Goal: Find contact information: Find work email

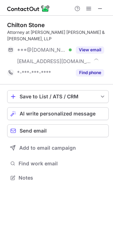
scroll to position [166, 113]
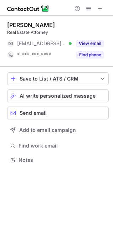
scroll to position [155, 113]
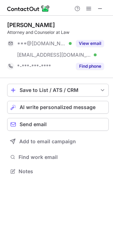
scroll to position [166, 113]
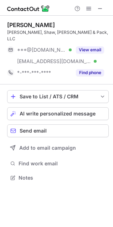
scroll to position [166, 113]
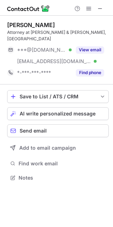
scroll to position [166, 113]
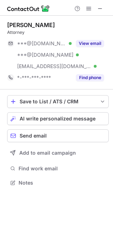
scroll to position [178, 113]
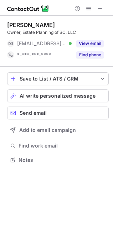
scroll to position [155, 113]
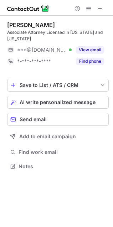
scroll to position [3, 4]
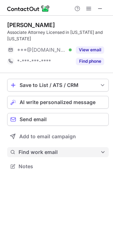
click at [52, 152] on span "Find work email" at bounding box center [58, 152] width 81 height 6
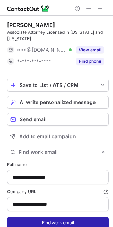
click at [54, 221] on button "Find work email" at bounding box center [57, 222] width 101 height 11
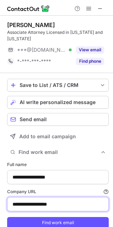
drag, startPoint x: 77, startPoint y: 201, endPoint x: -226, endPoint y: 171, distance: 303.8
click at [0, 171] on html "**********" at bounding box center [56, 113] width 113 height 227
paste input
type input "**********"
click at [7, 217] on button "Find work email" at bounding box center [57, 222] width 101 height 11
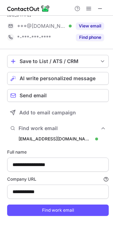
scroll to position [37, 0]
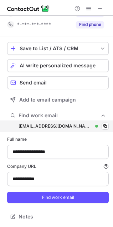
click at [40, 129] on div "maryreagan@scmaclaw.com maryreagan@scmaclaw.com Verified Copy" at bounding box center [57, 125] width 101 height 11
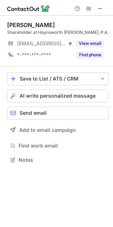
scroll to position [155, 113]
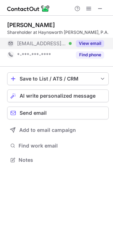
click at [43, 45] on span "***@hsblawfirm.com" at bounding box center [41, 43] width 49 height 6
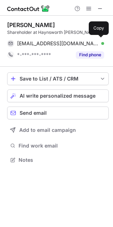
click at [43, 45] on span "[EMAIL_ADDRESS][DOMAIN_NAME]" at bounding box center [57, 43] width 81 height 6
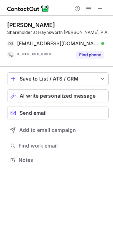
scroll to position [155, 113]
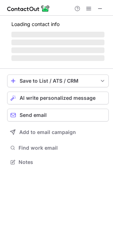
scroll to position [196, 113]
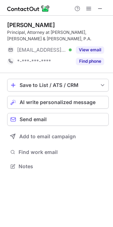
scroll to position [161, 113]
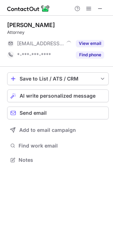
scroll to position [155, 113]
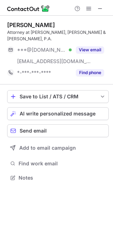
scroll to position [166, 113]
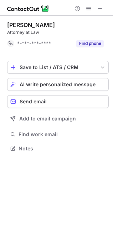
scroll to position [3, 4]
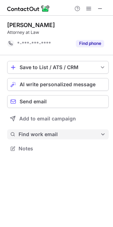
click at [36, 133] on span "Find work email" at bounding box center [58, 134] width 81 height 6
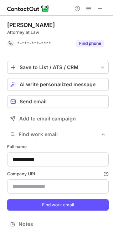
scroll to position [219, 108]
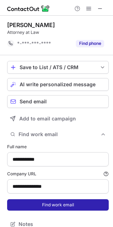
click at [56, 205] on button "Find work email" at bounding box center [57, 204] width 101 height 11
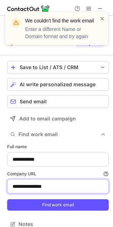
drag, startPoint x: 68, startPoint y: 189, endPoint x: -90, endPoint y: 177, distance: 158.7
click at [0, 177] on html "**********" at bounding box center [56, 113] width 113 height 227
paste input "*"
type input "**********"
click at [7, 199] on button "Find work email" at bounding box center [57, 204] width 101 height 11
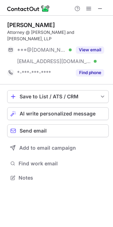
scroll to position [166, 113]
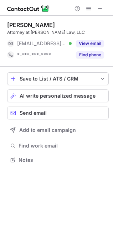
scroll to position [155, 113]
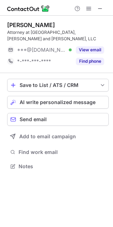
scroll to position [161, 113]
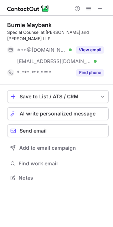
scroll to position [166, 113]
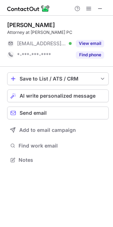
scroll to position [155, 113]
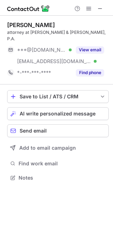
scroll to position [166, 113]
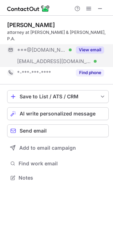
click at [44, 47] on div "***@gmail.com Verified" at bounding box center [39, 49] width 64 height 11
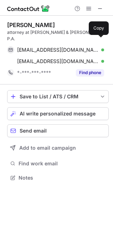
click at [40, 47] on div "mariemonroe18@gmail.com Verified Send email Copy" at bounding box center [55, 49] width 97 height 11
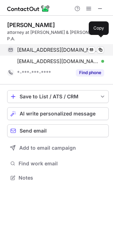
click at [25, 47] on span "mariemonroe18@gmail.com" at bounding box center [57, 50] width 81 height 6
click at [55, 44] on div "mariemonroe18@gmail.com Verified Send email Copy" at bounding box center [55, 49] width 97 height 11
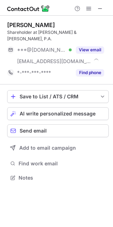
scroll to position [166, 113]
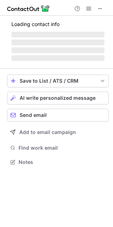
scroll to position [178, 113]
